Goal: Task Accomplishment & Management: Use online tool/utility

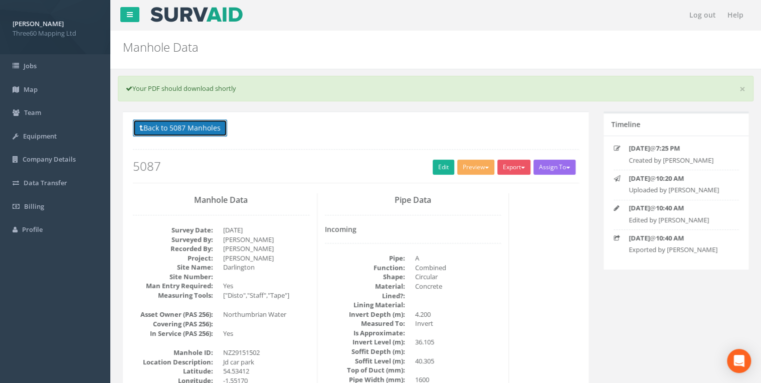
click at [216, 131] on button "Back to 5087 Manholes" at bounding box center [180, 127] width 94 height 17
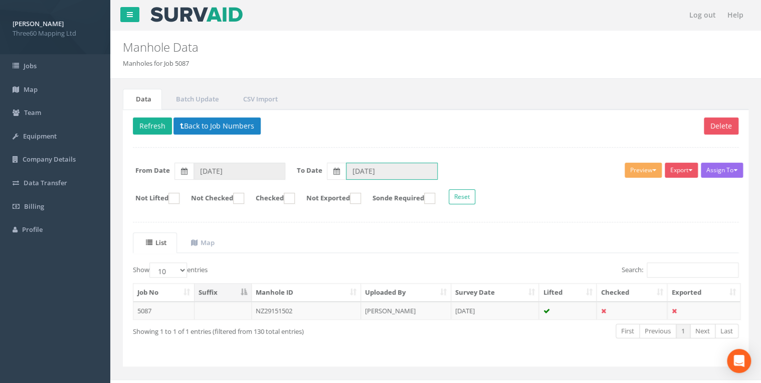
click at [358, 172] on input "[DATE]" at bounding box center [392, 171] width 92 height 17
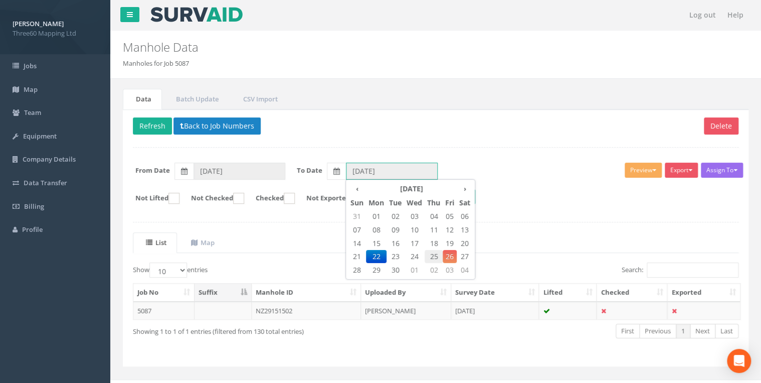
click at [433, 257] on span "25" at bounding box center [434, 256] width 18 height 13
type input "[DATE]"
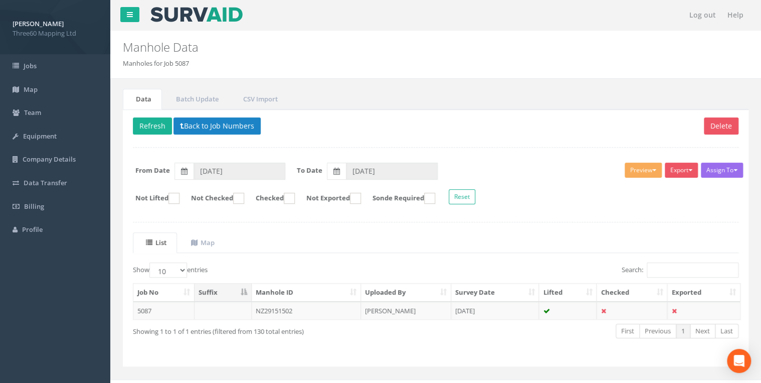
click at [346, 243] on ul "List Map" at bounding box center [436, 242] width 606 height 21
click at [225, 127] on button "Back to Job Numbers" at bounding box center [217, 125] width 87 height 17
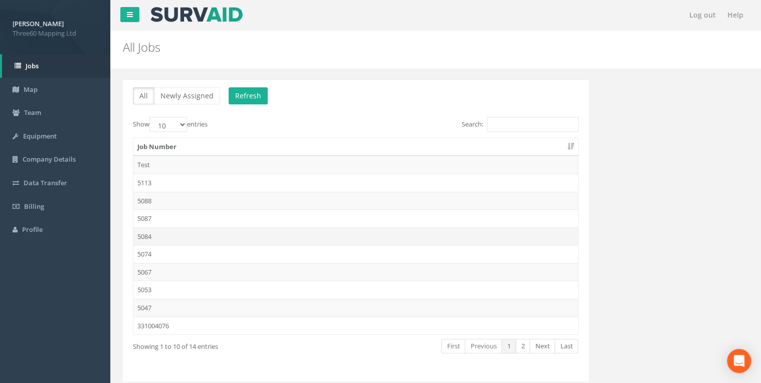
click at [150, 233] on td "5084" at bounding box center [355, 236] width 445 height 18
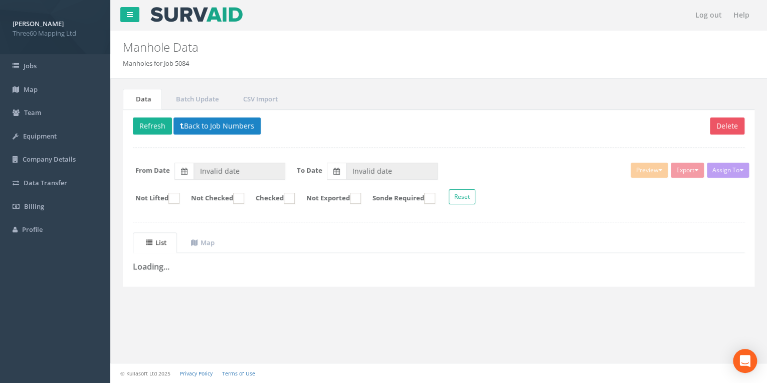
type input "[DATE]"
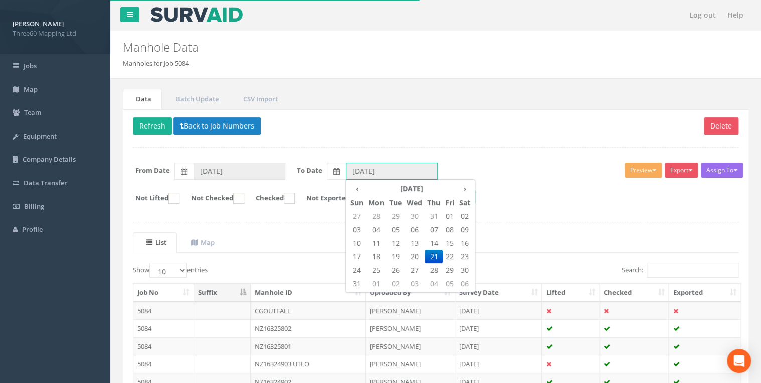
click at [361, 165] on input "[DATE]" at bounding box center [392, 171] width 92 height 17
click at [465, 190] on th "›" at bounding box center [465, 189] width 16 height 14
click at [430, 255] on span "25" at bounding box center [434, 256] width 18 height 13
type input "[DATE]"
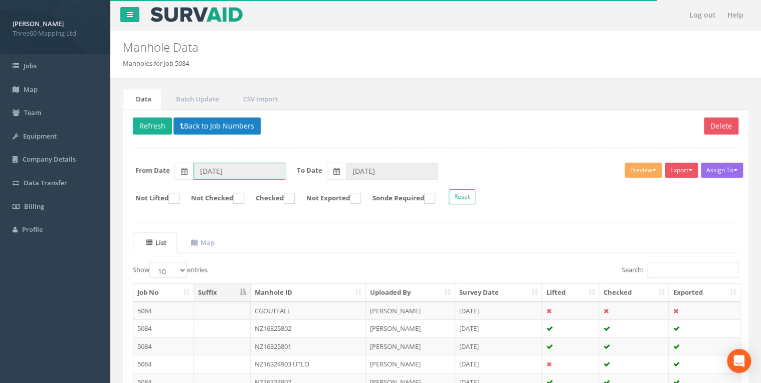
click at [235, 173] on input "[DATE]" at bounding box center [240, 171] width 92 height 17
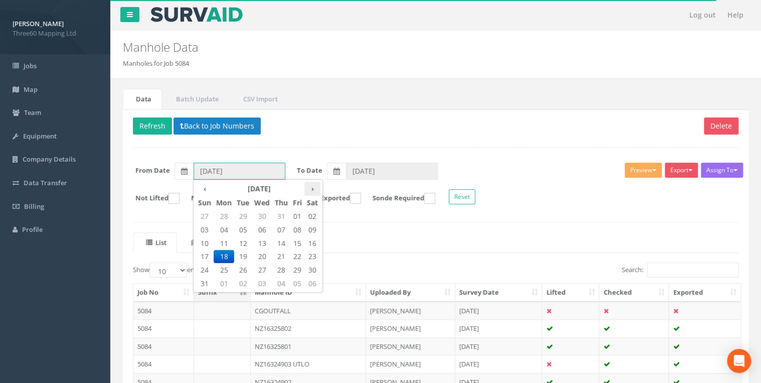
click at [311, 189] on th "›" at bounding box center [312, 189] width 16 height 14
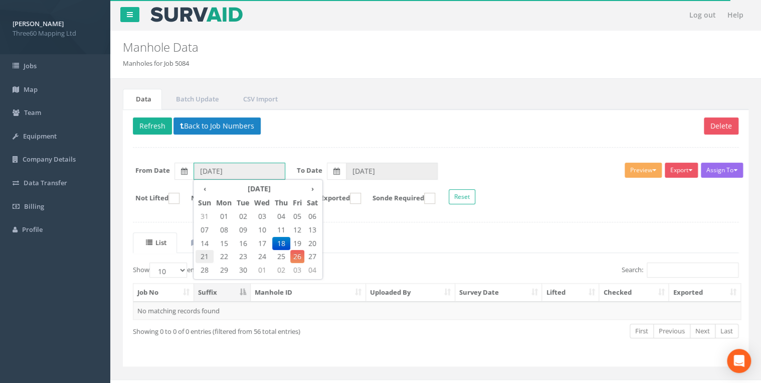
click at [209, 255] on span "21" at bounding box center [205, 256] width 18 height 13
type input "[DATE]"
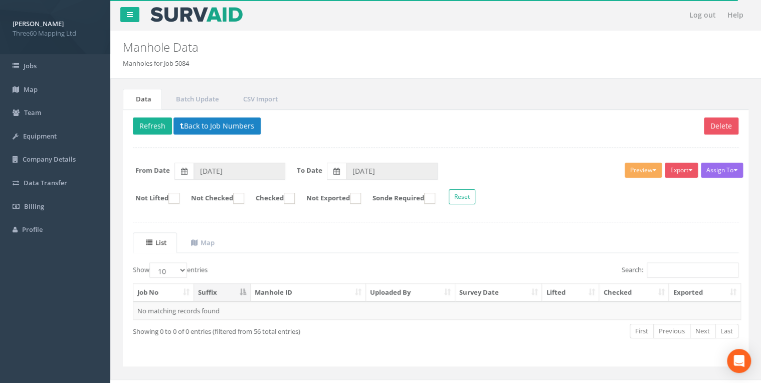
click at [359, 222] on div "Delete Refresh Back to Job Numbers Assign To No Companies Added Export 360 Manh…" at bounding box center [436, 237] width 626 height 257
click at [219, 123] on button "Back to Job Numbers" at bounding box center [217, 125] width 87 height 17
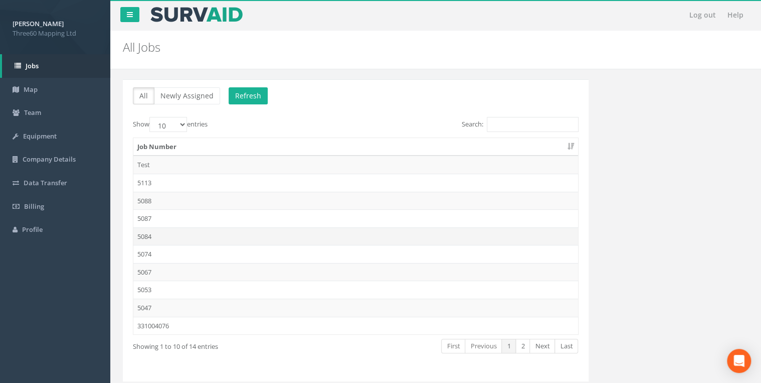
click at [151, 235] on td "5084" at bounding box center [355, 236] width 445 height 18
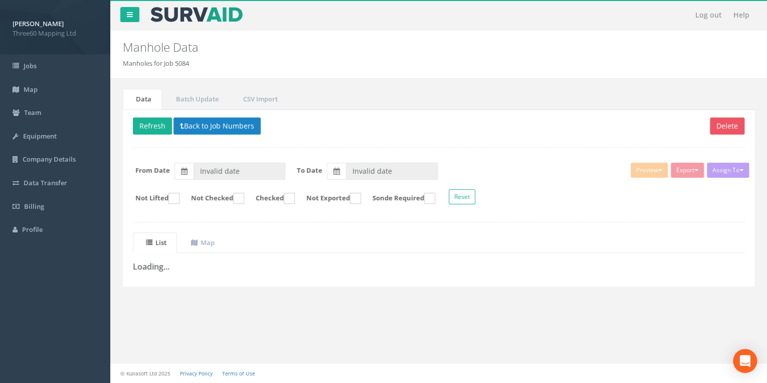
type input "[DATE]"
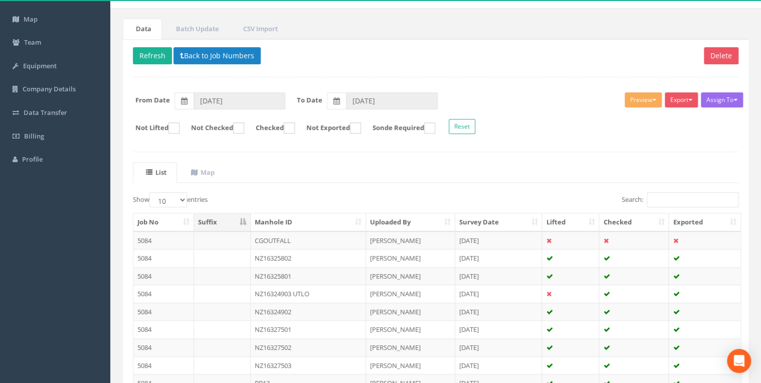
scroll to position [174, 0]
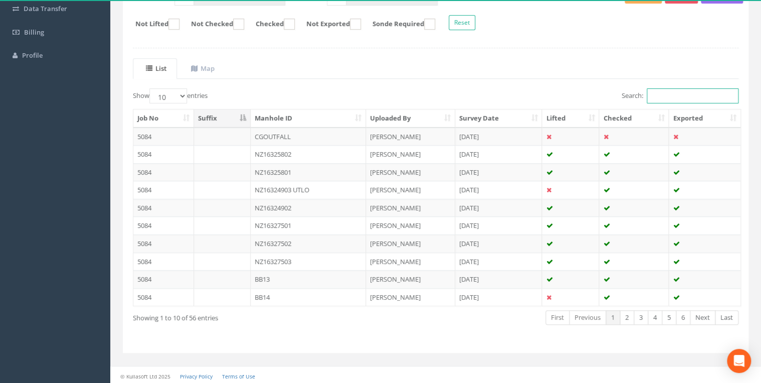
click at [662, 98] on input "Search:" at bounding box center [693, 95] width 92 height 15
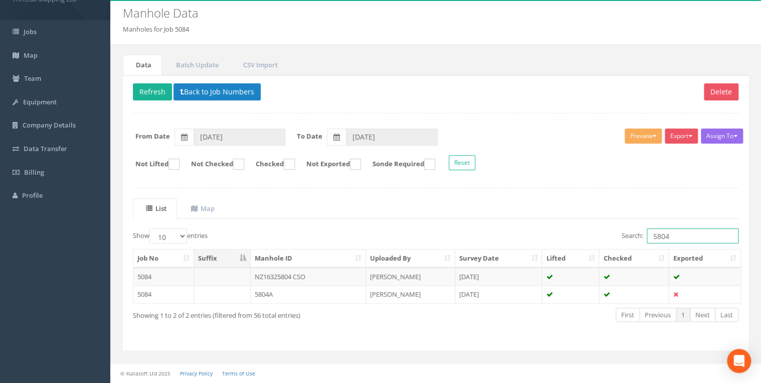
scroll to position [32, 0]
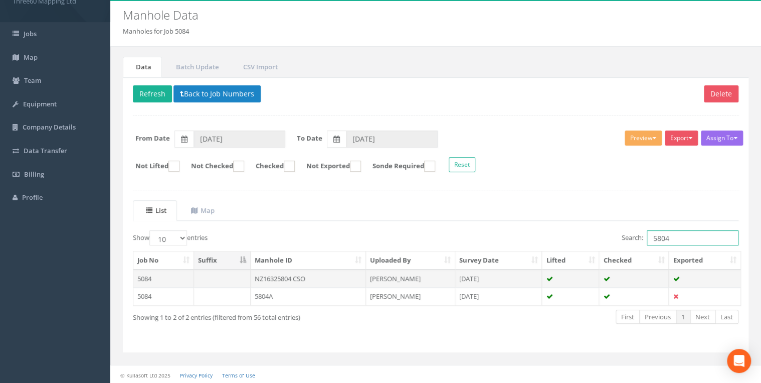
type input "5804"
click at [309, 276] on td "NZ16325804 CSO" at bounding box center [308, 278] width 115 height 18
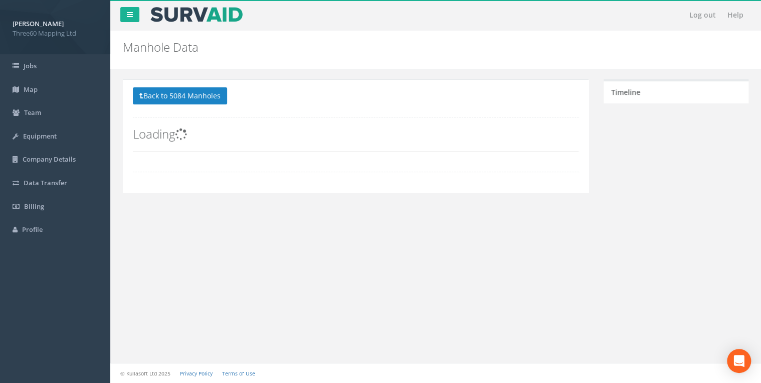
scroll to position [0, 0]
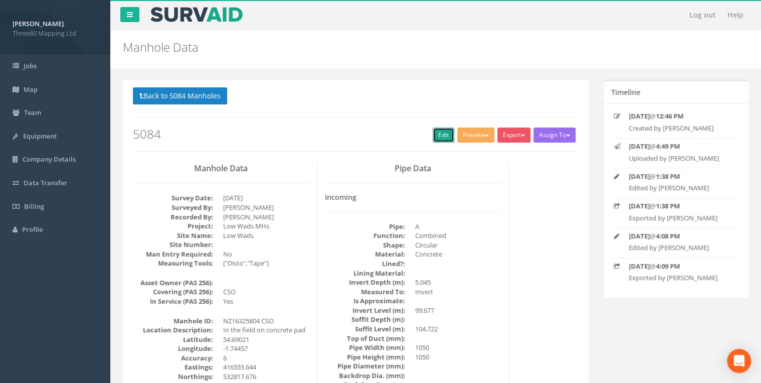
click at [444, 132] on link "Edit" at bounding box center [444, 134] width 22 height 15
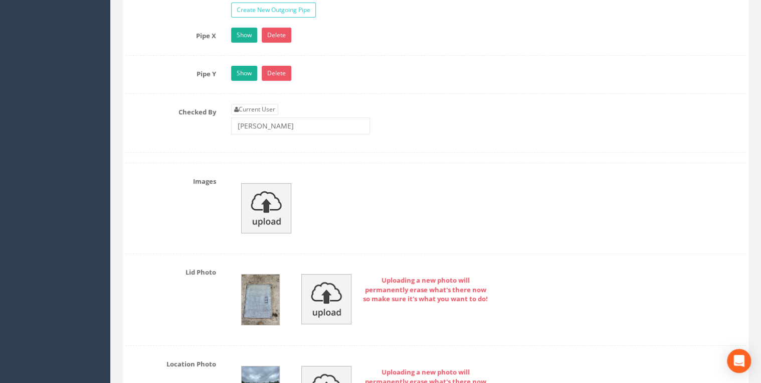
scroll to position [1658, 0]
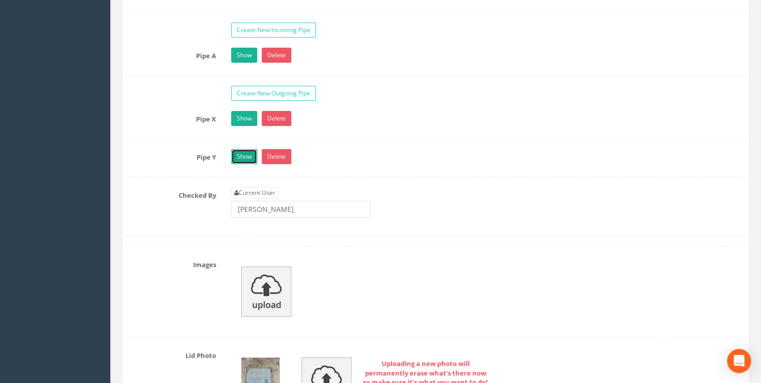
click at [245, 149] on link "Show" at bounding box center [244, 156] width 26 height 15
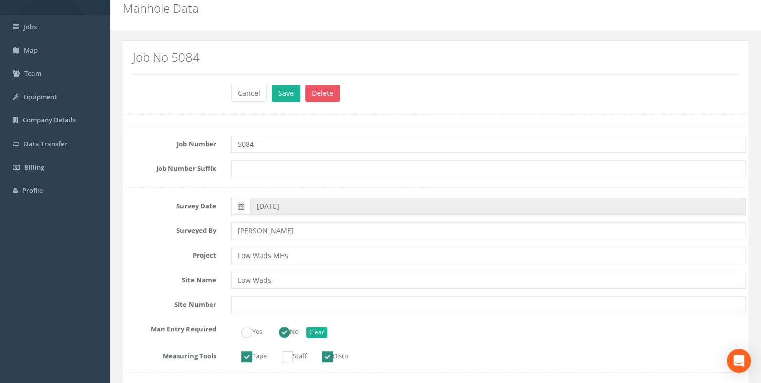
scroll to position [0, 0]
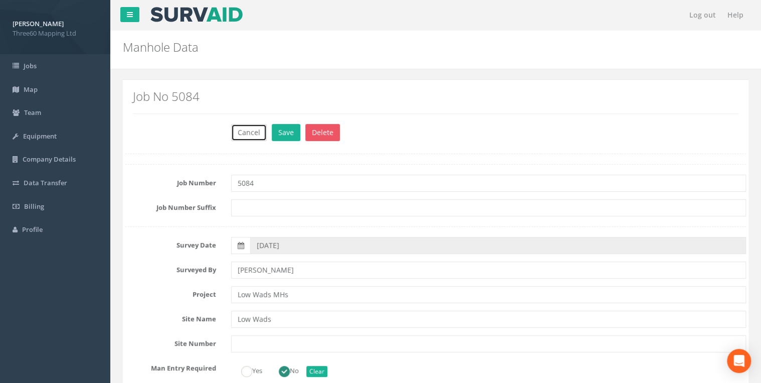
click at [245, 129] on button "Cancel" at bounding box center [249, 132] width 36 height 17
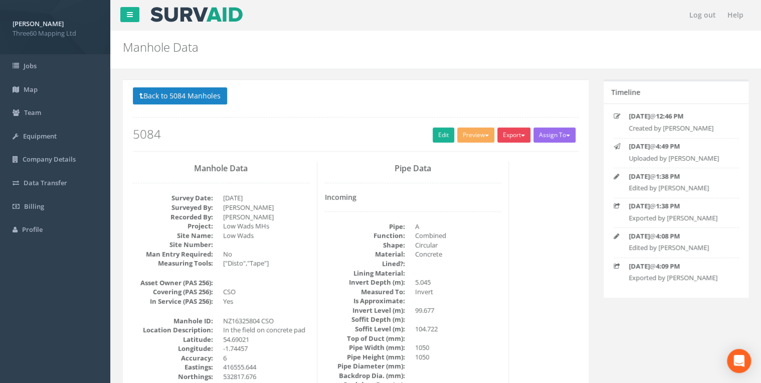
click at [521, 137] on button "Export" at bounding box center [514, 134] width 33 height 15
click at [498, 150] on link "360 Manhole" at bounding box center [493, 156] width 76 height 16
